Goal: Transaction & Acquisition: Subscribe to service/newsletter

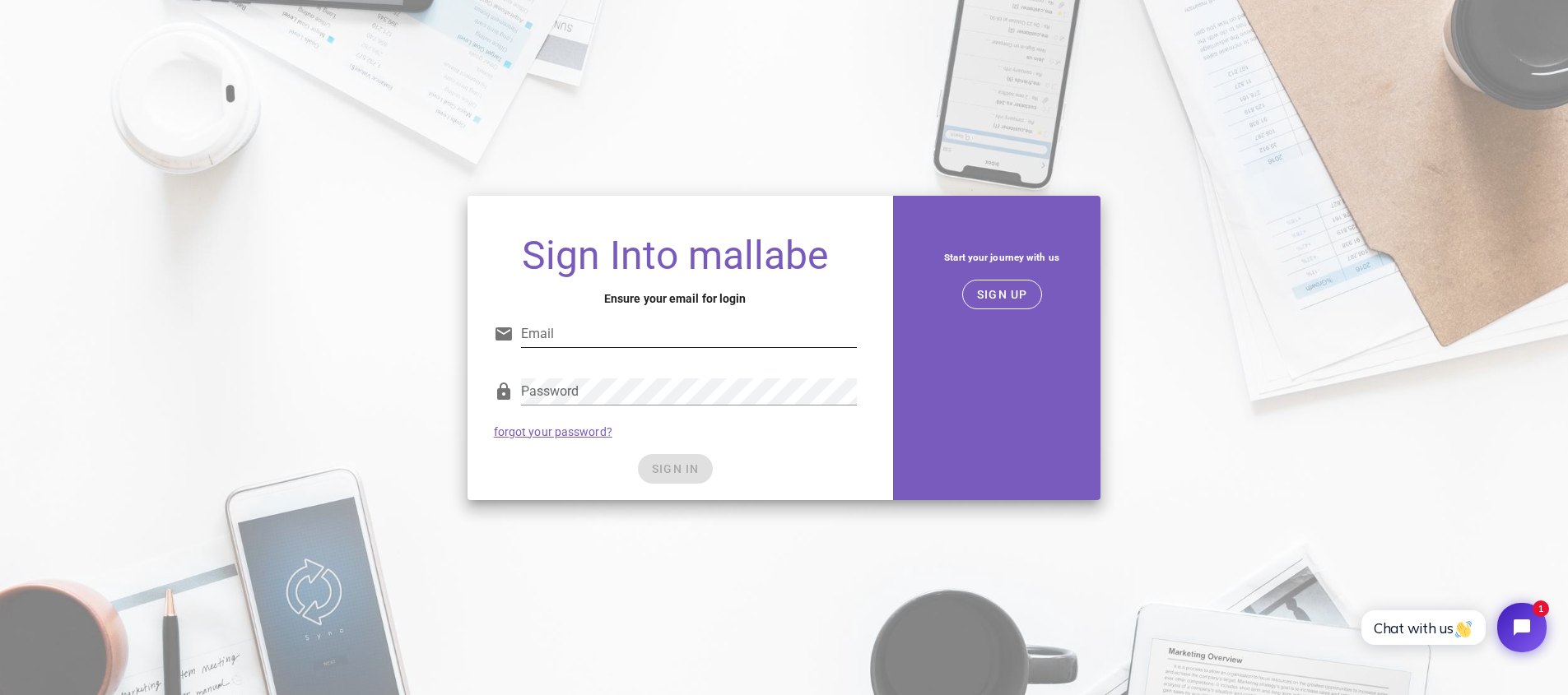
click at [591, 335] on input "Email" at bounding box center [688, 334] width 336 height 27
click at [885, 377] on div "Sign Into mallabe Ensure your email for login Email Email is not valid. Passwor…" at bounding box center [676, 348] width 435 height 324
click at [728, 331] on input "Email" at bounding box center [688, 334] width 336 height 27
click at [633, 311] on div "Email Email is not valid." at bounding box center [675, 338] width 362 height 54
click at [632, 337] on input "Email" at bounding box center [688, 334] width 336 height 27
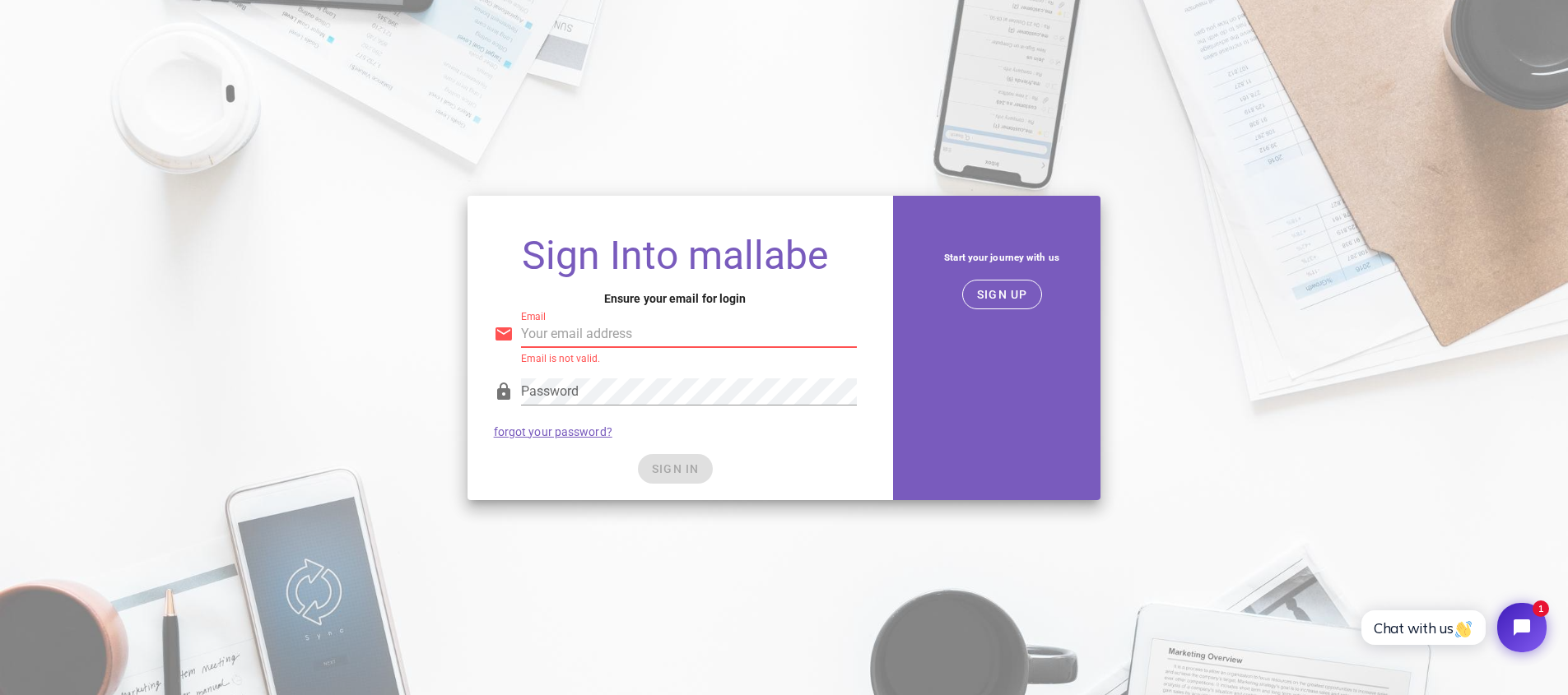
click at [647, 341] on input "Email" at bounding box center [688, 334] width 336 height 27
type input "ops-accounts@houseofmarketers.com"
click at [686, 474] on div "SIGN IN" at bounding box center [675, 469] width 362 height 30
click at [687, 473] on span "SIGN IN" at bounding box center [675, 469] width 48 height 13
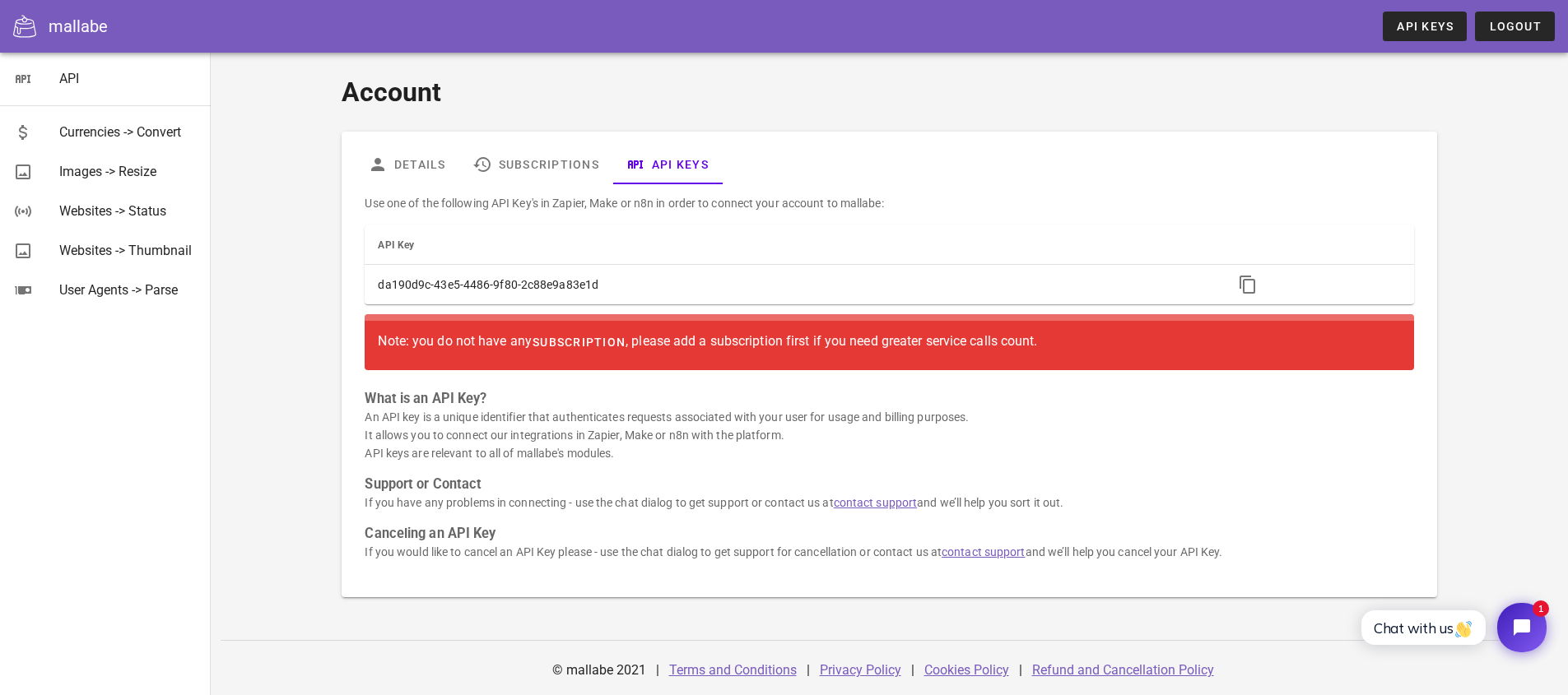
click at [549, 338] on span "subscription" at bounding box center [578, 342] width 94 height 13
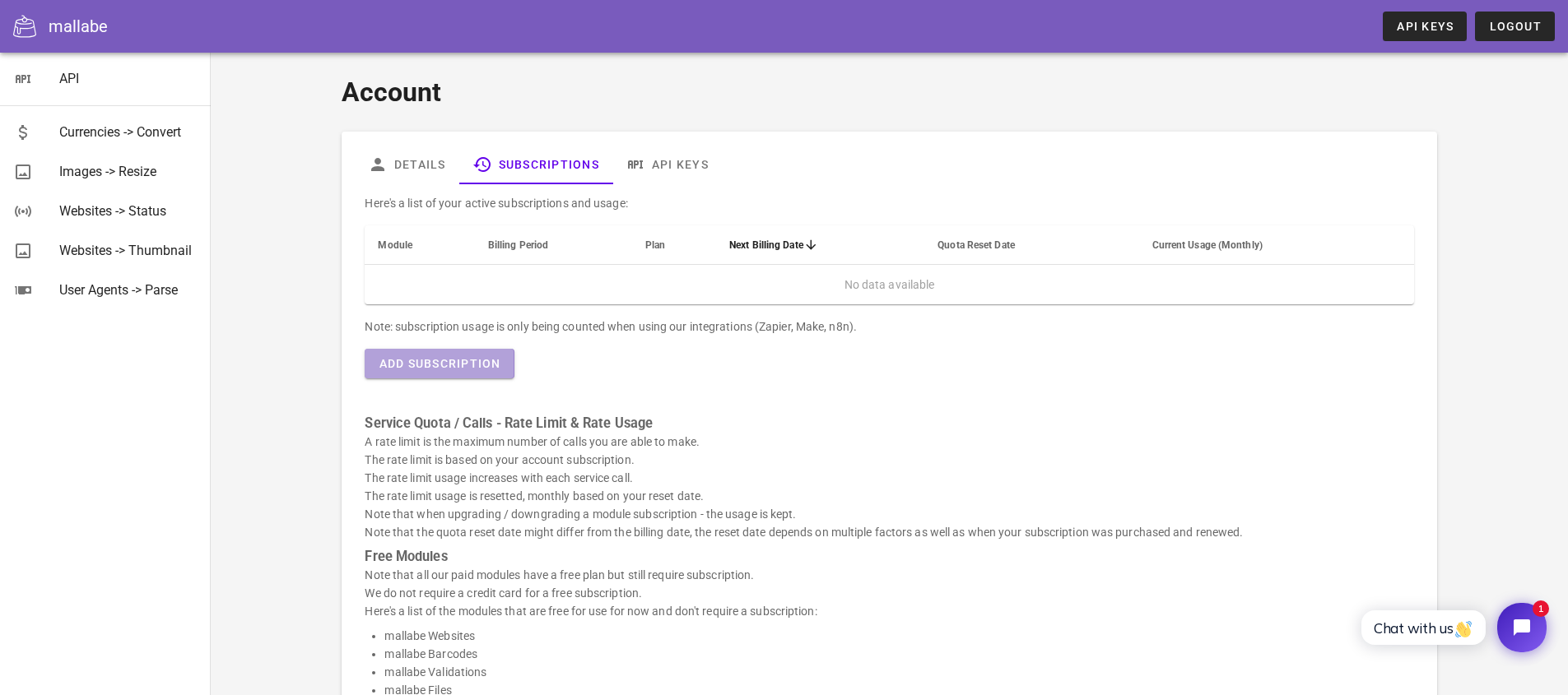
click at [443, 362] on span "Add Subscription" at bounding box center [439, 363] width 122 height 13
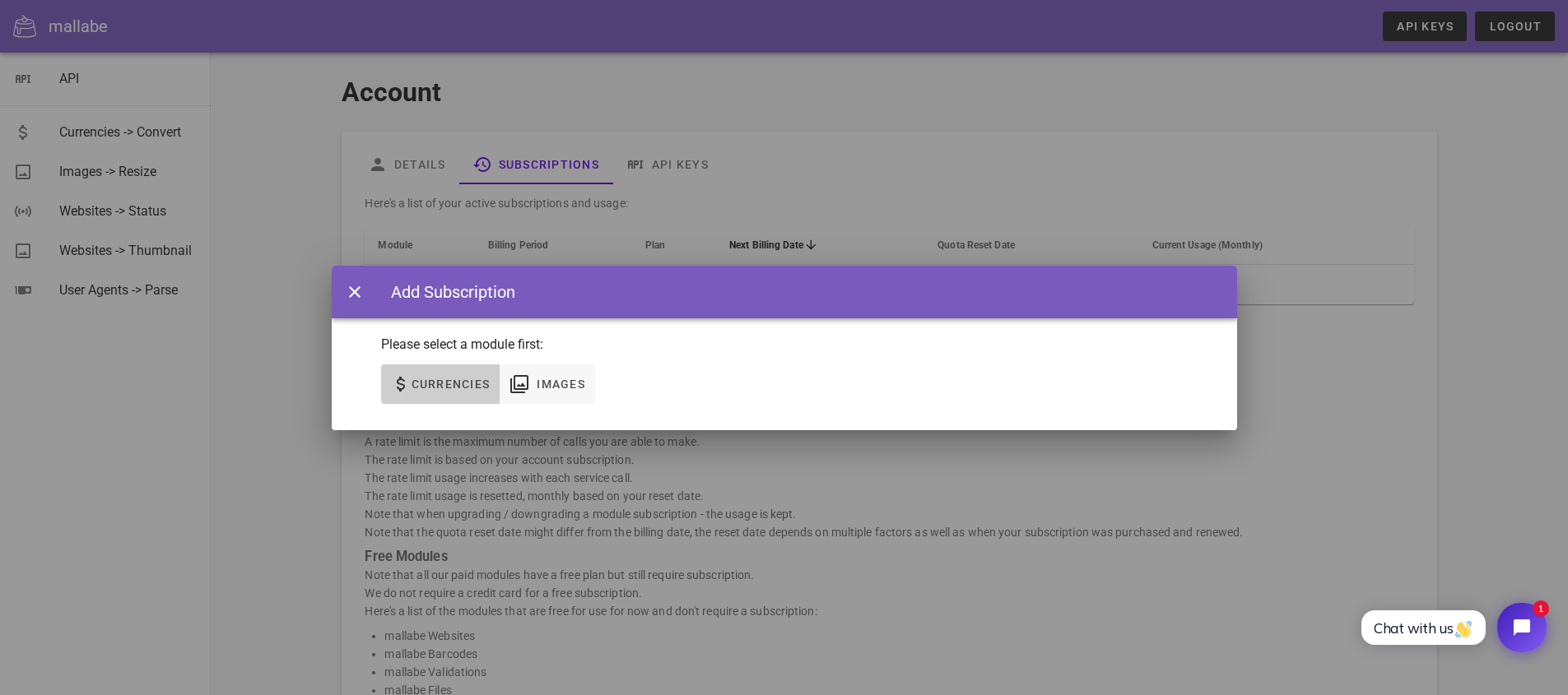
click at [453, 394] on button "Currencies" at bounding box center [440, 384] width 119 height 39
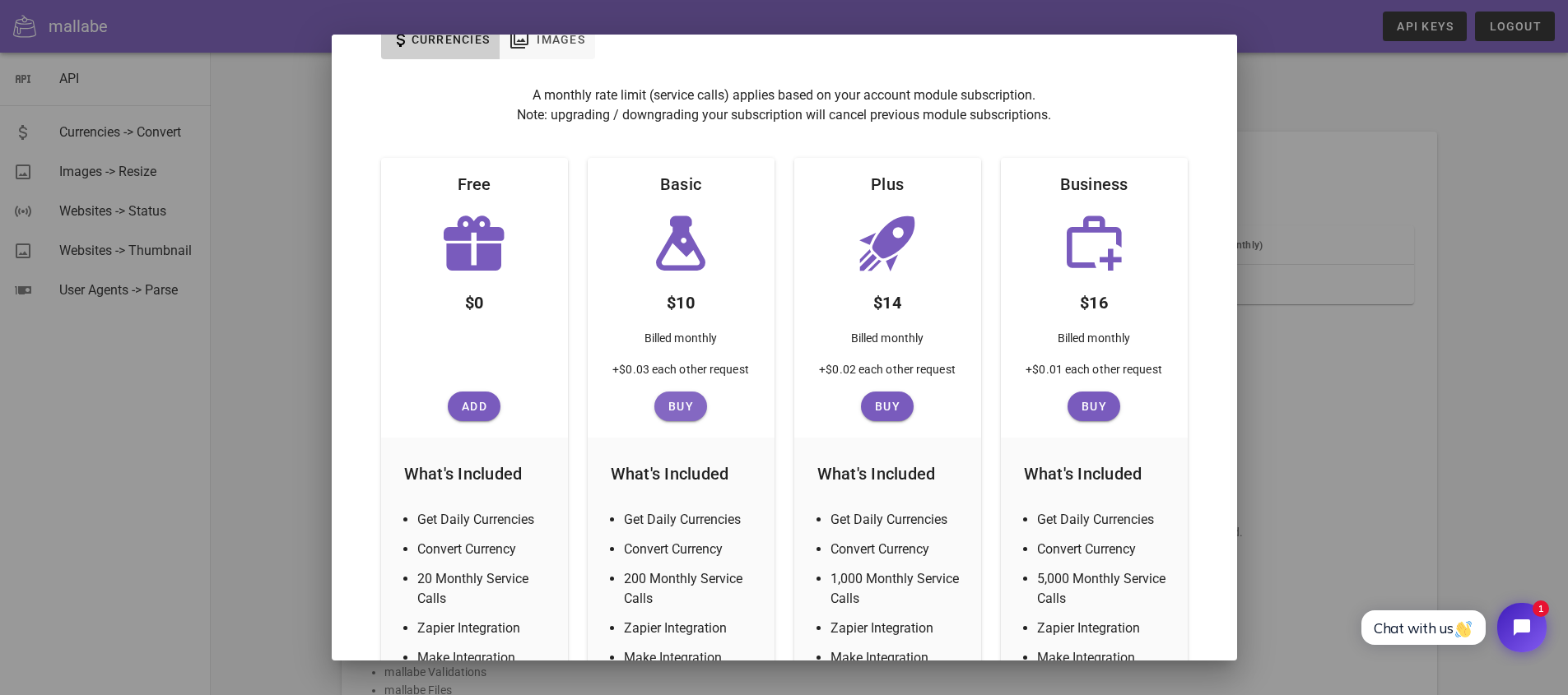
scroll to position [115, 0]
click at [683, 401] on span "Buy" at bounding box center [681, 404] width 39 height 13
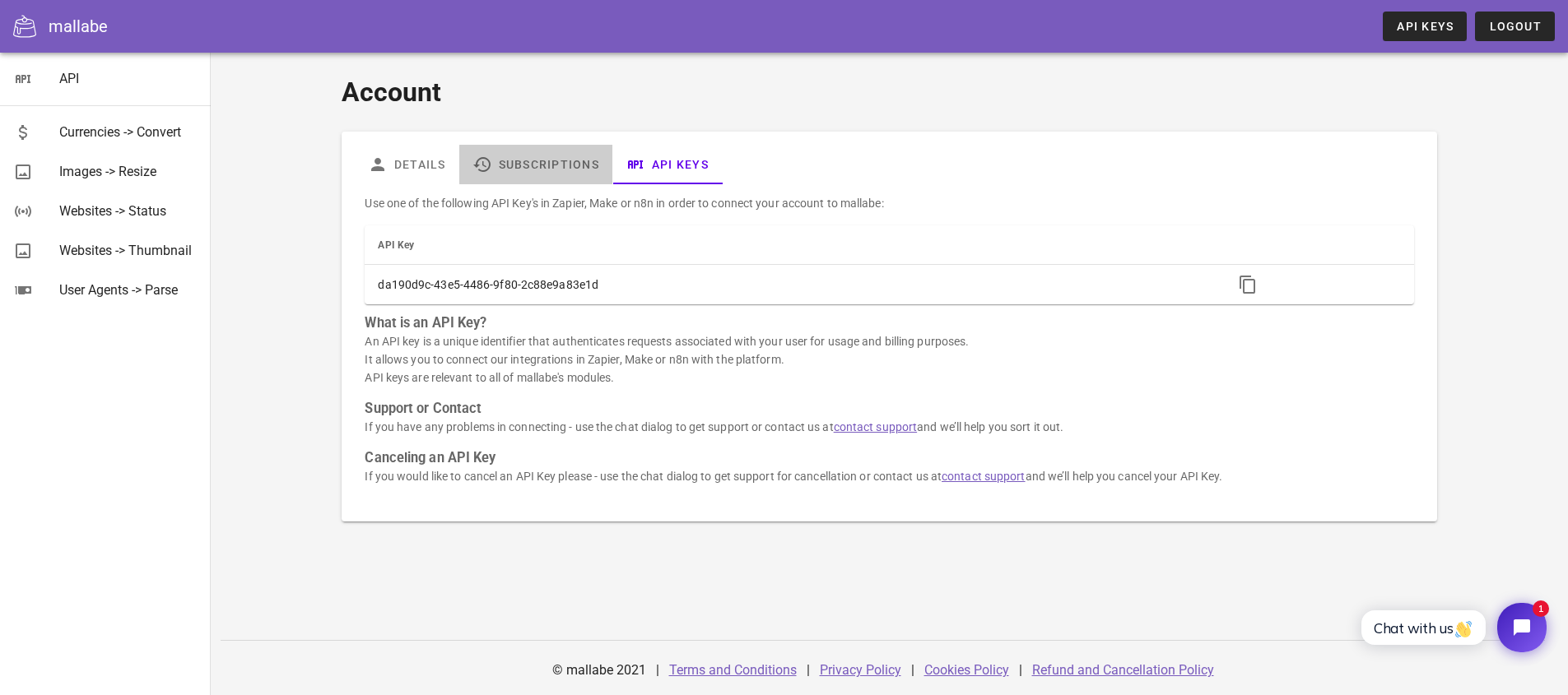
click at [533, 170] on link "Subscriptions" at bounding box center [535, 164] width 153 height 39
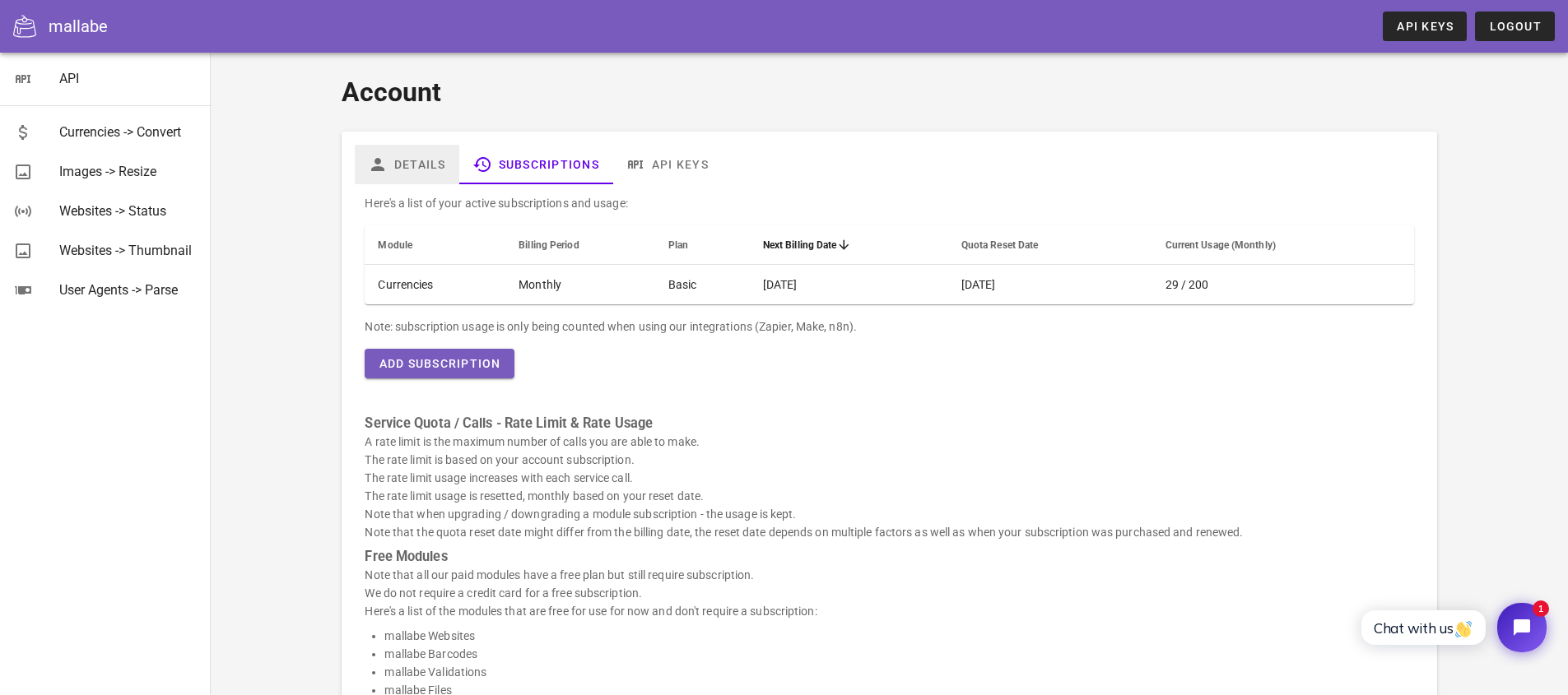
click at [436, 165] on link "Details" at bounding box center [407, 164] width 104 height 39
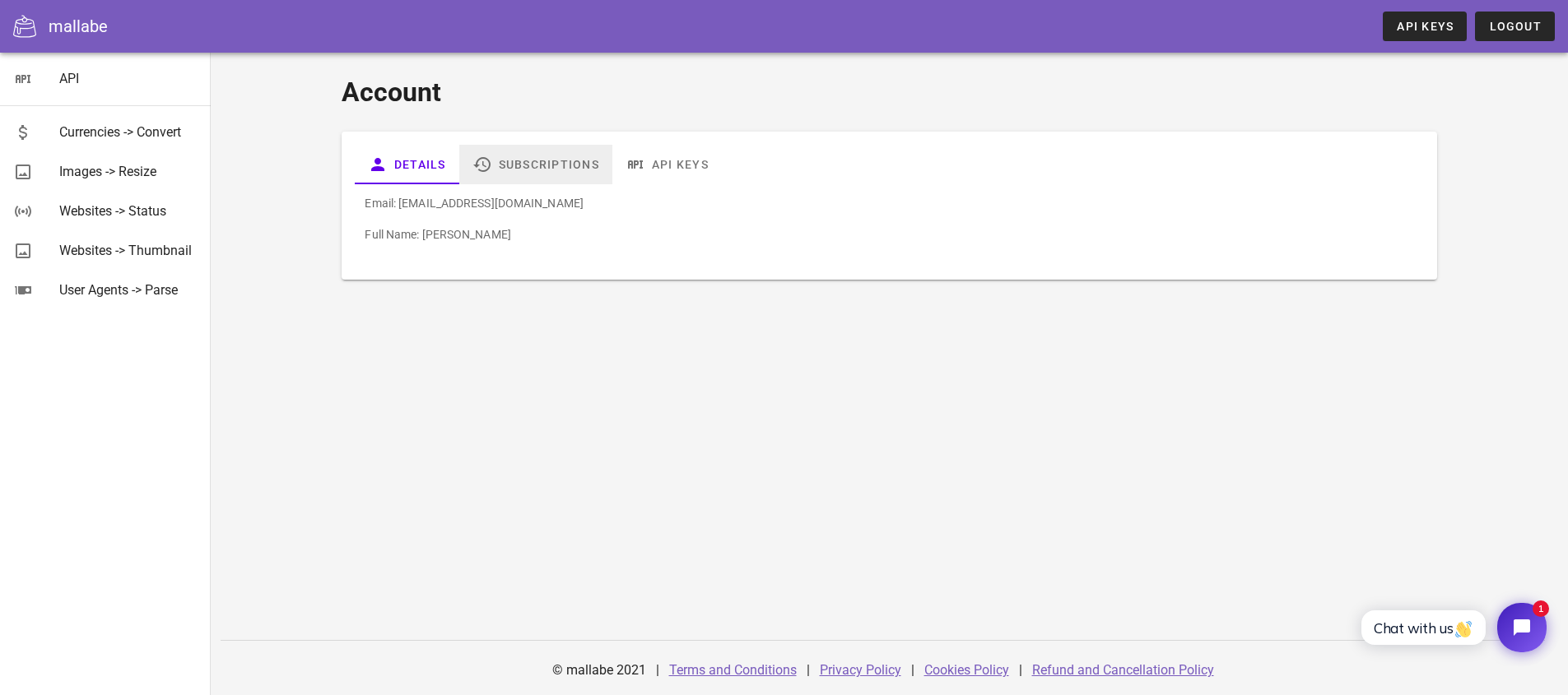
click at [539, 152] on link "Subscriptions" at bounding box center [535, 164] width 153 height 39
